Goal: Information Seeking & Learning: Learn about a topic

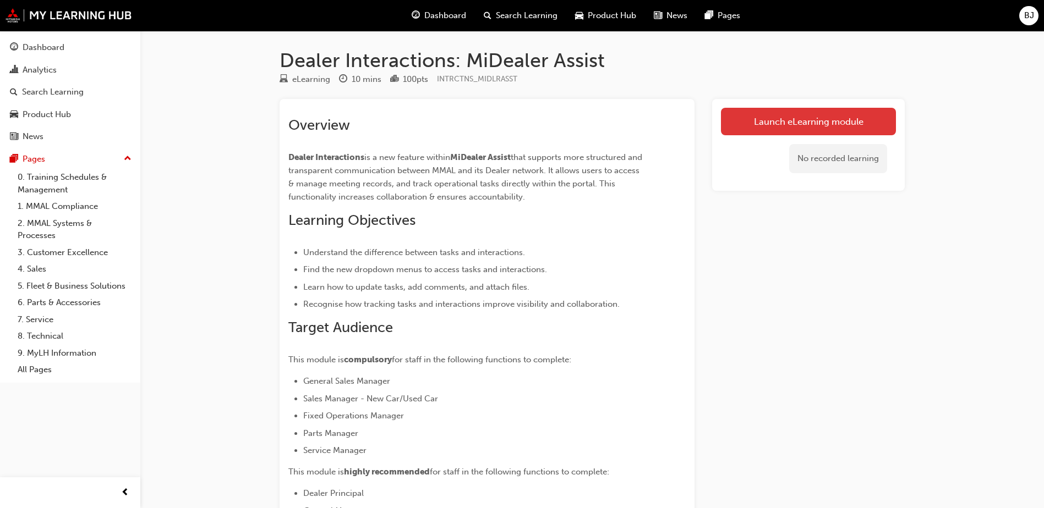
click at [819, 120] on link "Launch eLearning module" at bounding box center [808, 122] width 175 height 28
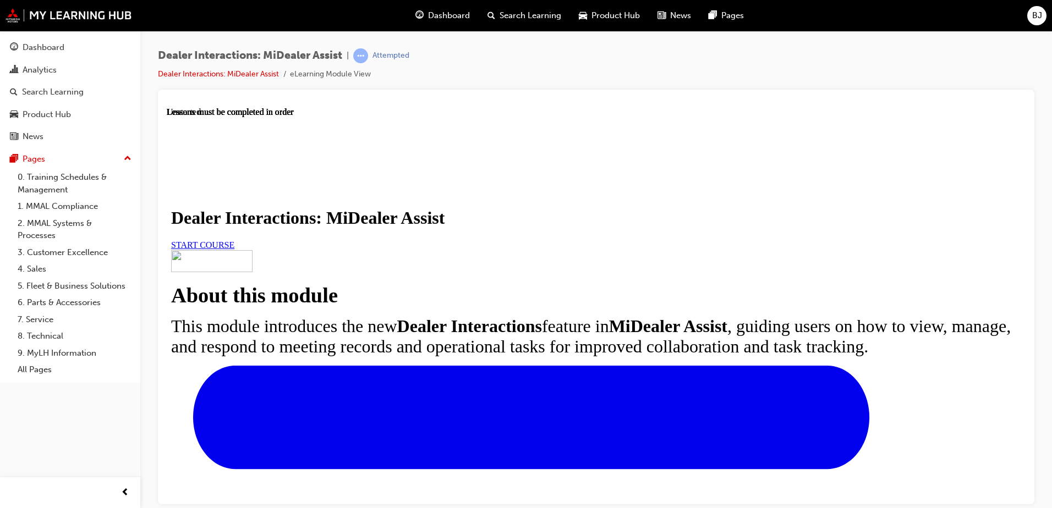
click at [234, 249] on link "START COURSE" at bounding box center [202, 244] width 63 height 9
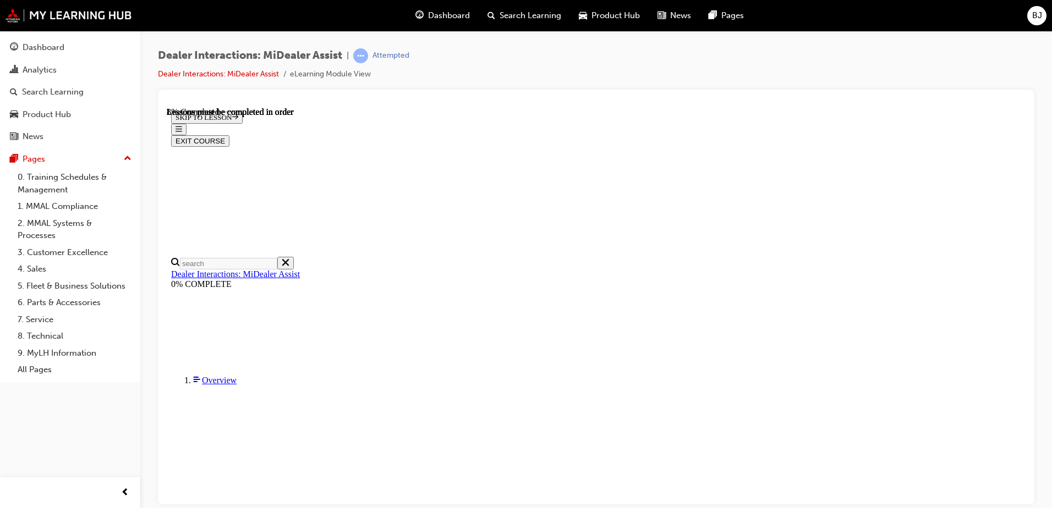
scroll to position [271, 0]
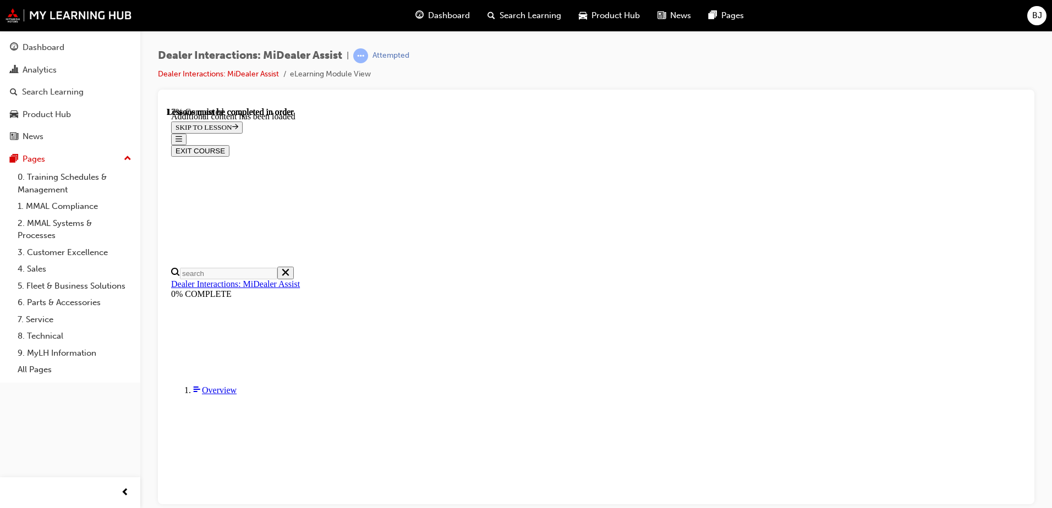
scroll to position [551, 0]
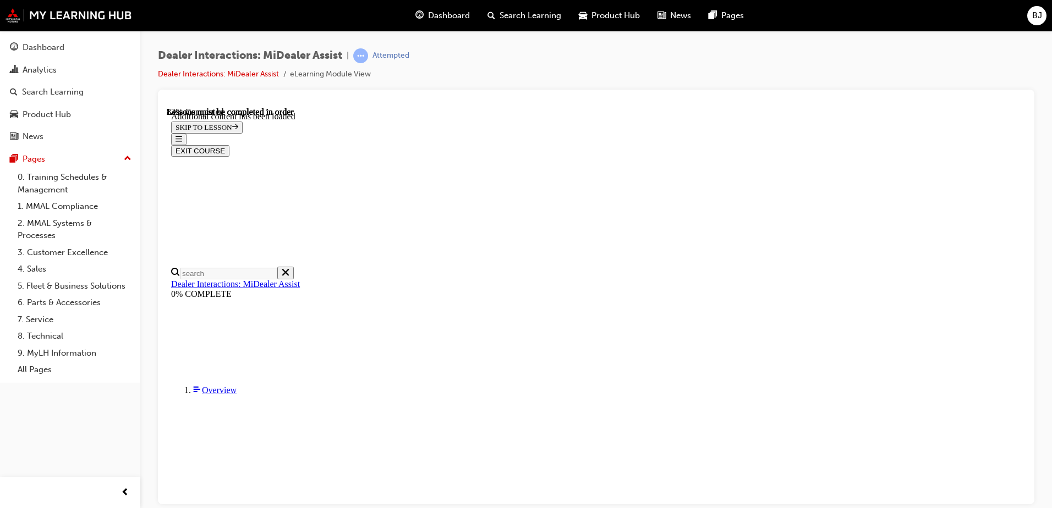
scroll to position [2820, 0]
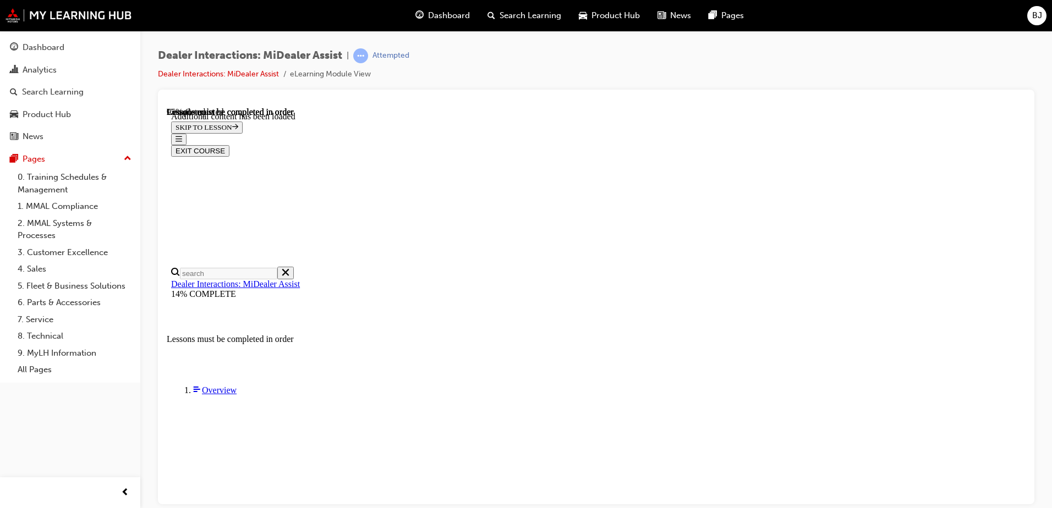
scroll to position [3126, 0]
drag, startPoint x: 420, startPoint y: 246, endPoint x: 640, endPoint y: 279, distance: 221.9
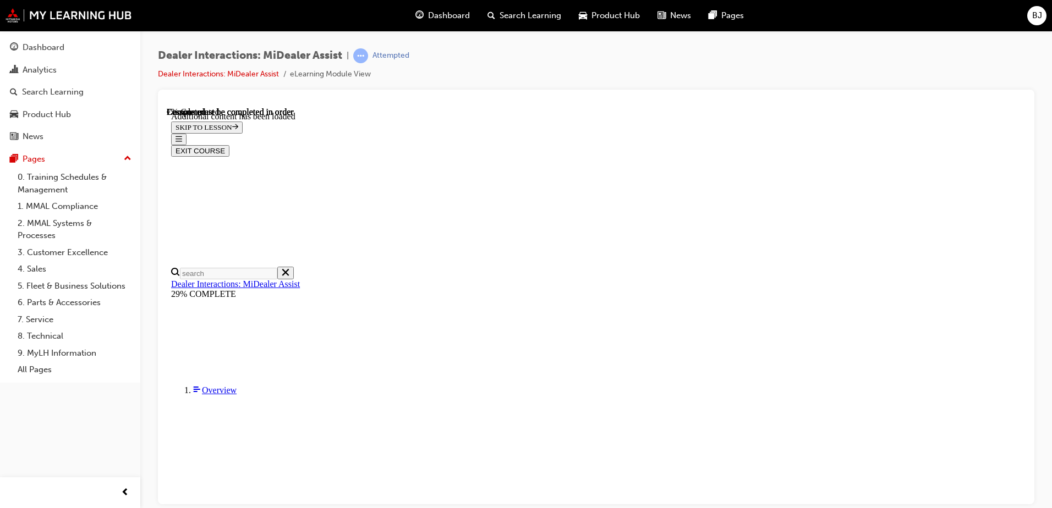
scroll to position [452, 0]
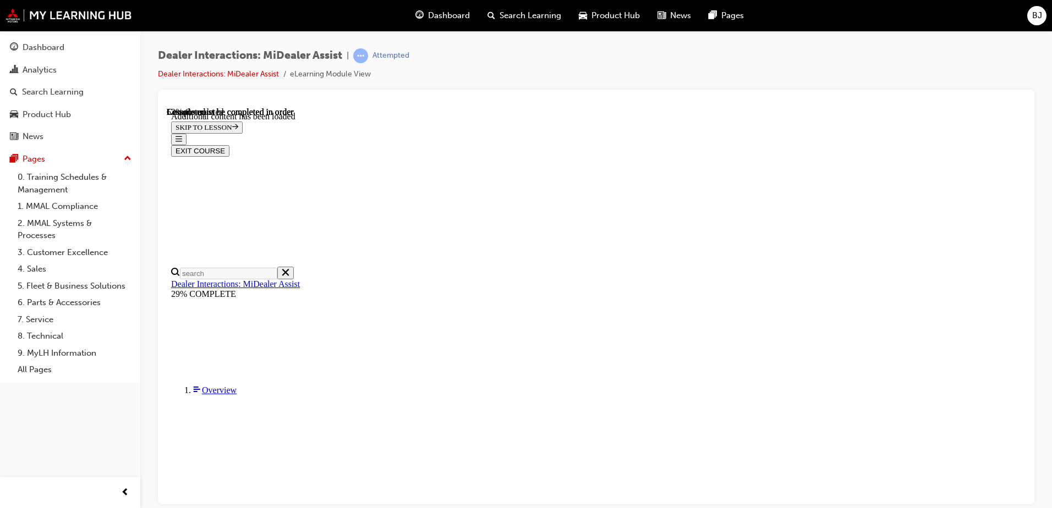
scroll to position [1331, 0]
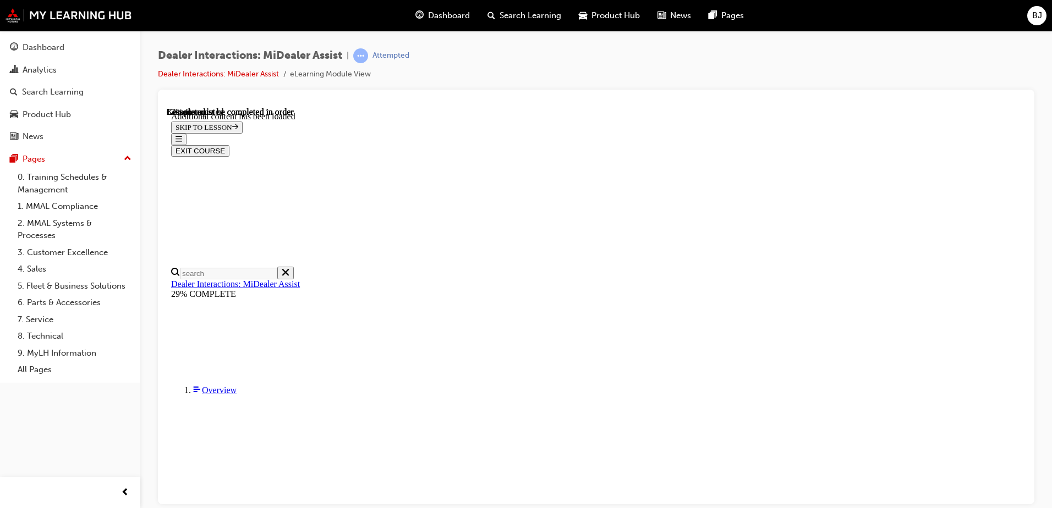
scroll to position [2248, 0]
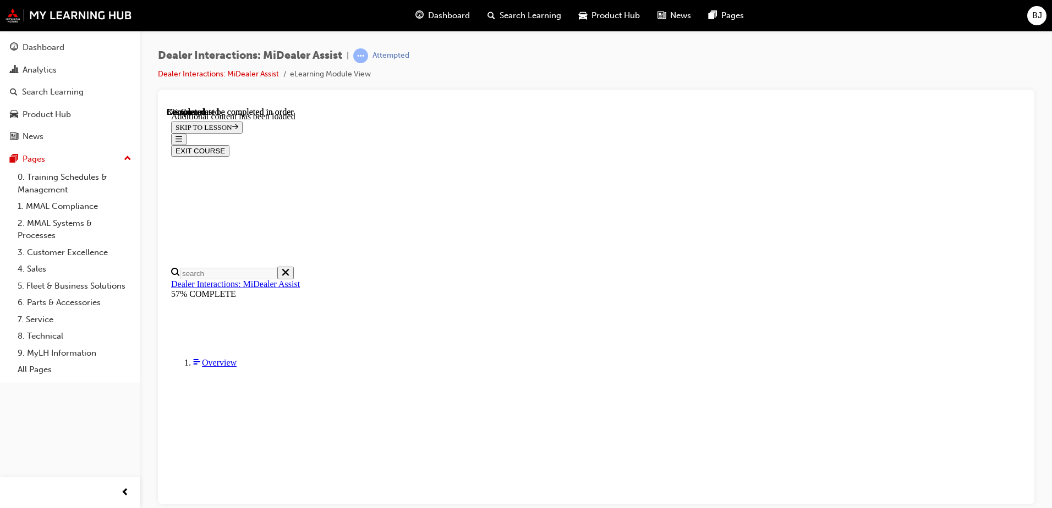
scroll to position [149, 0]
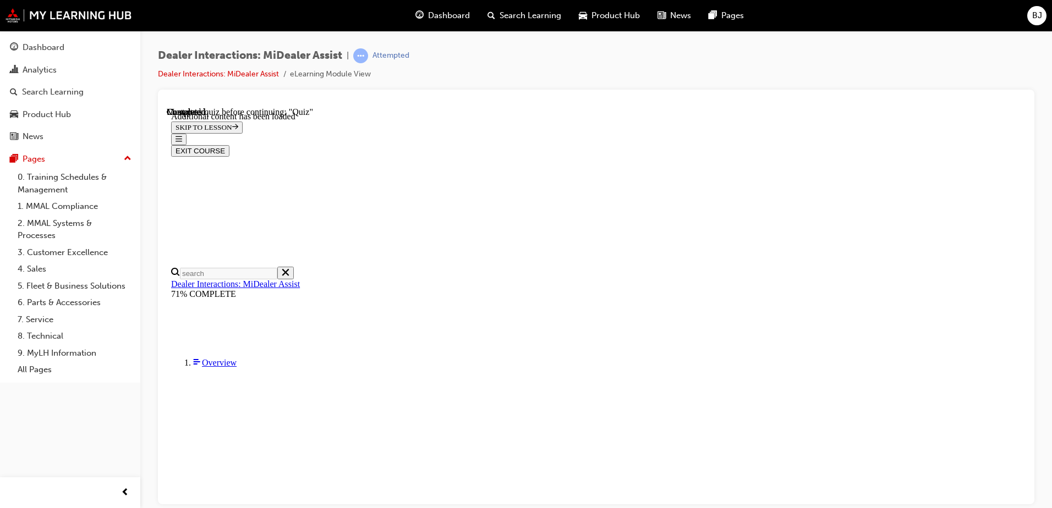
radio input "true"
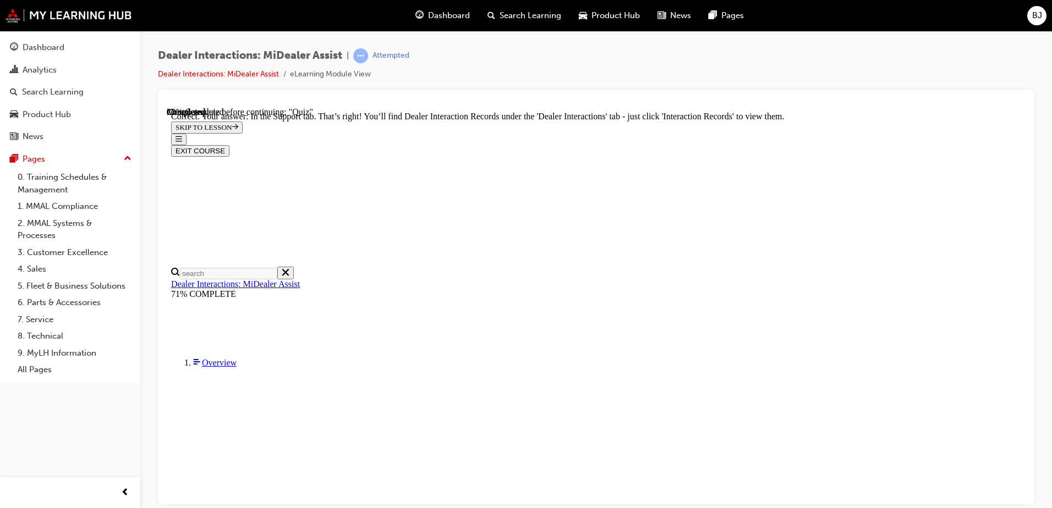
radio input "true"
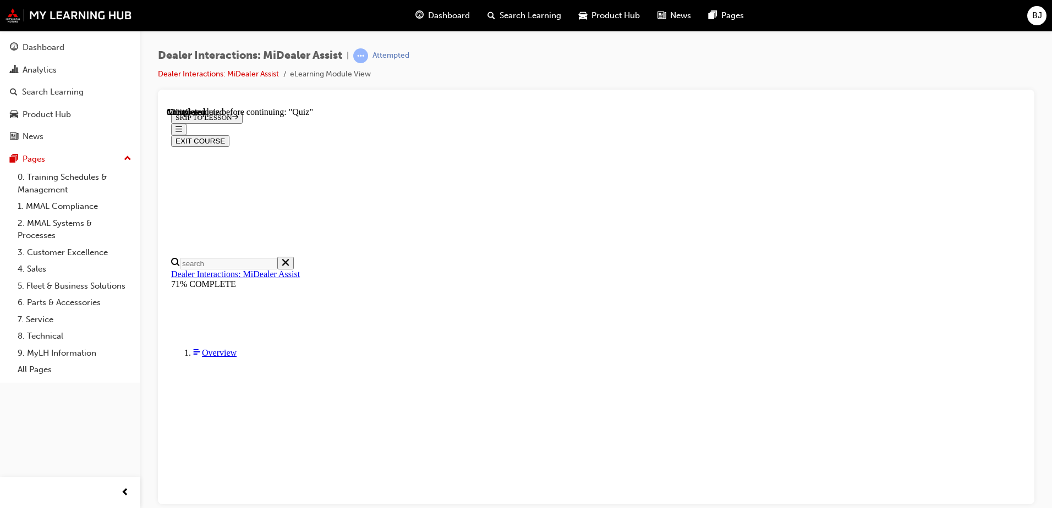
scroll to position [130, 0]
radio input "true"
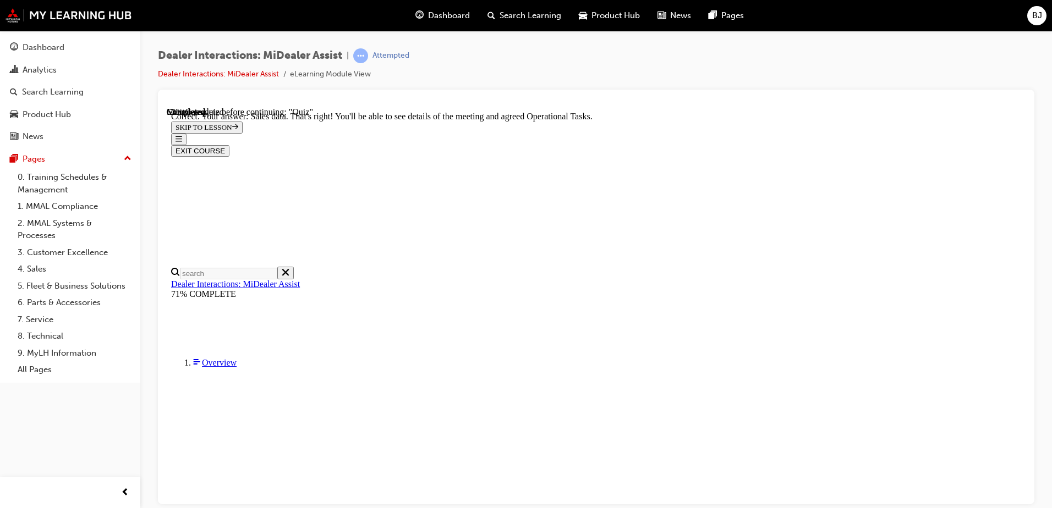
scroll to position [276, 0]
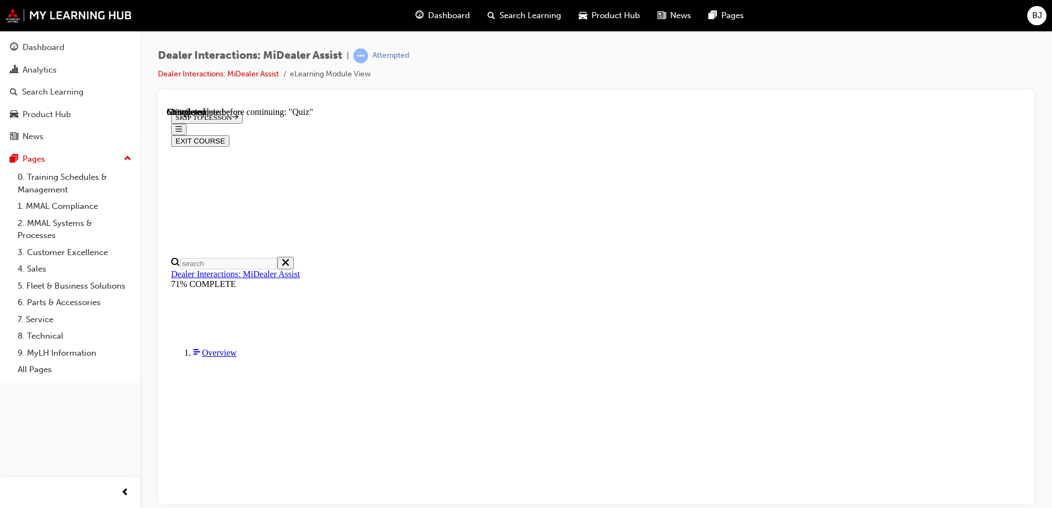
scroll to position [107, 0]
radio input "true"
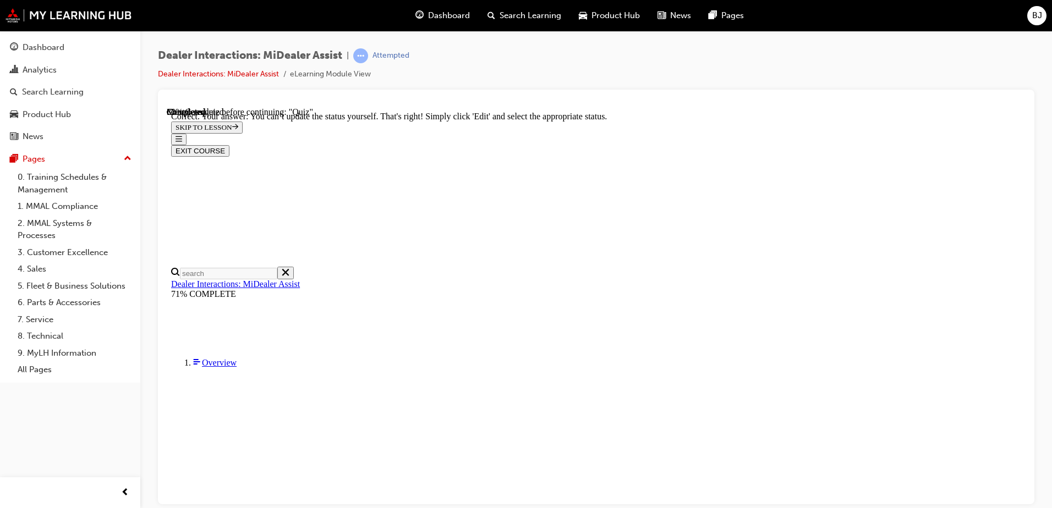
scroll to position [279, 0]
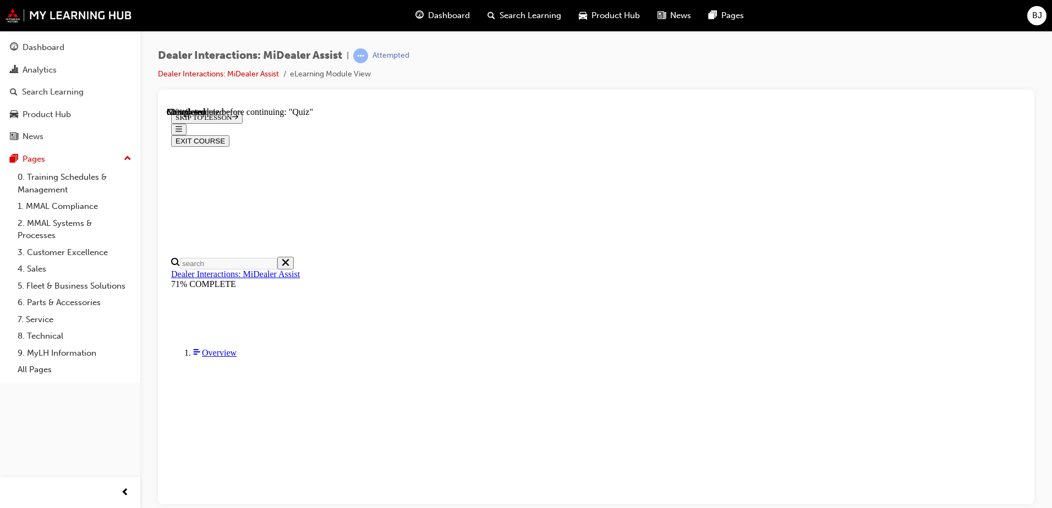
scroll to position [165, 0]
drag, startPoint x: 565, startPoint y: 287, endPoint x: 574, endPoint y: 290, distance: 9.7
radio input "true"
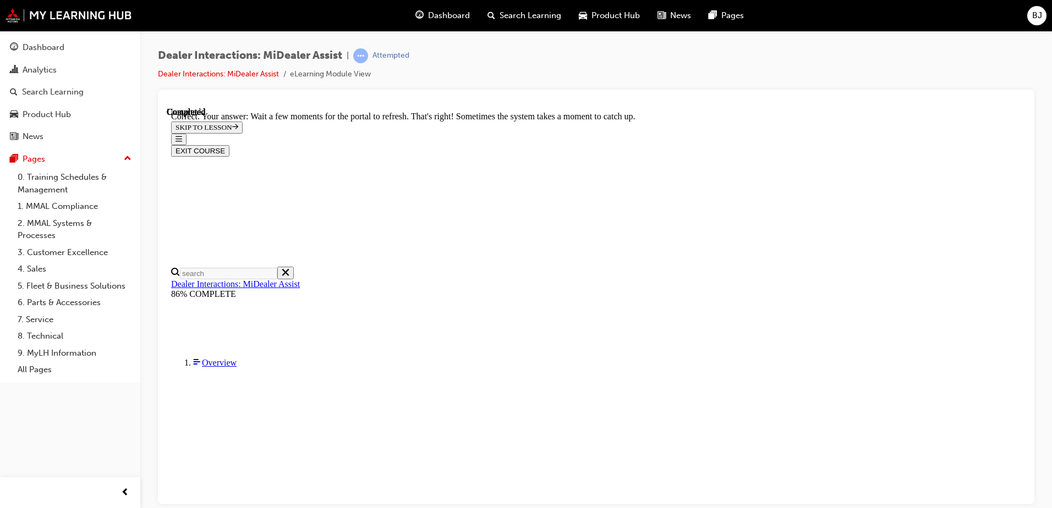
scroll to position [285, 0]
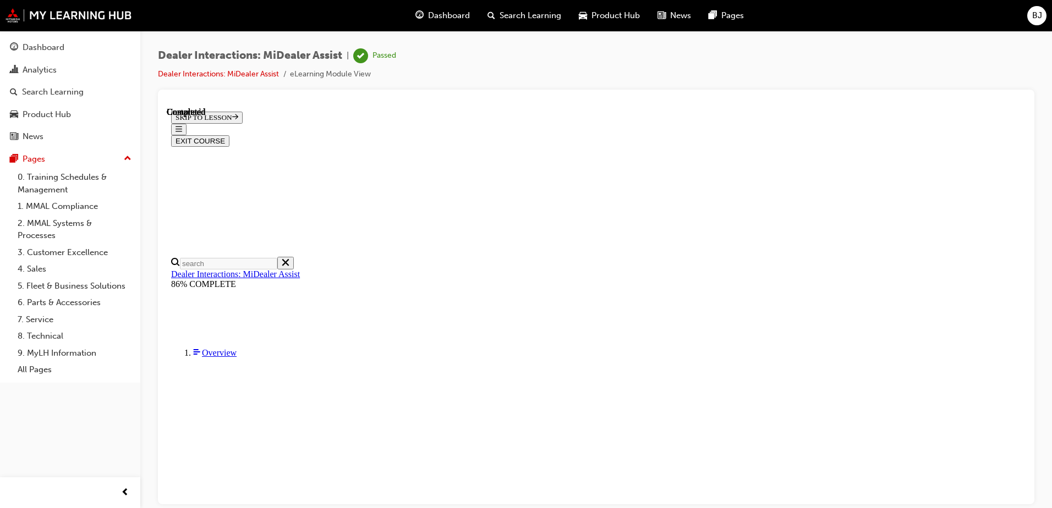
scroll to position [201, 0]
click at [229, 135] on button "EXIT COURSE" at bounding box center [200, 141] width 58 height 12
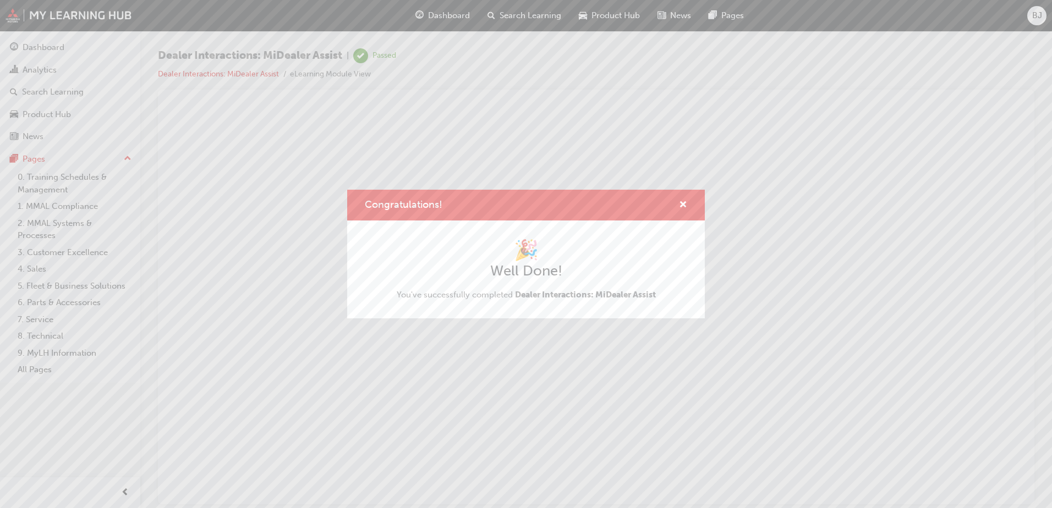
scroll to position [0, 0]
drag, startPoint x: 684, startPoint y: 204, endPoint x: 519, endPoint y: 97, distance: 197.3
click at [684, 204] on span "cross-icon" at bounding box center [683, 206] width 8 height 10
